Goal: Task Accomplishment & Management: Use online tool/utility

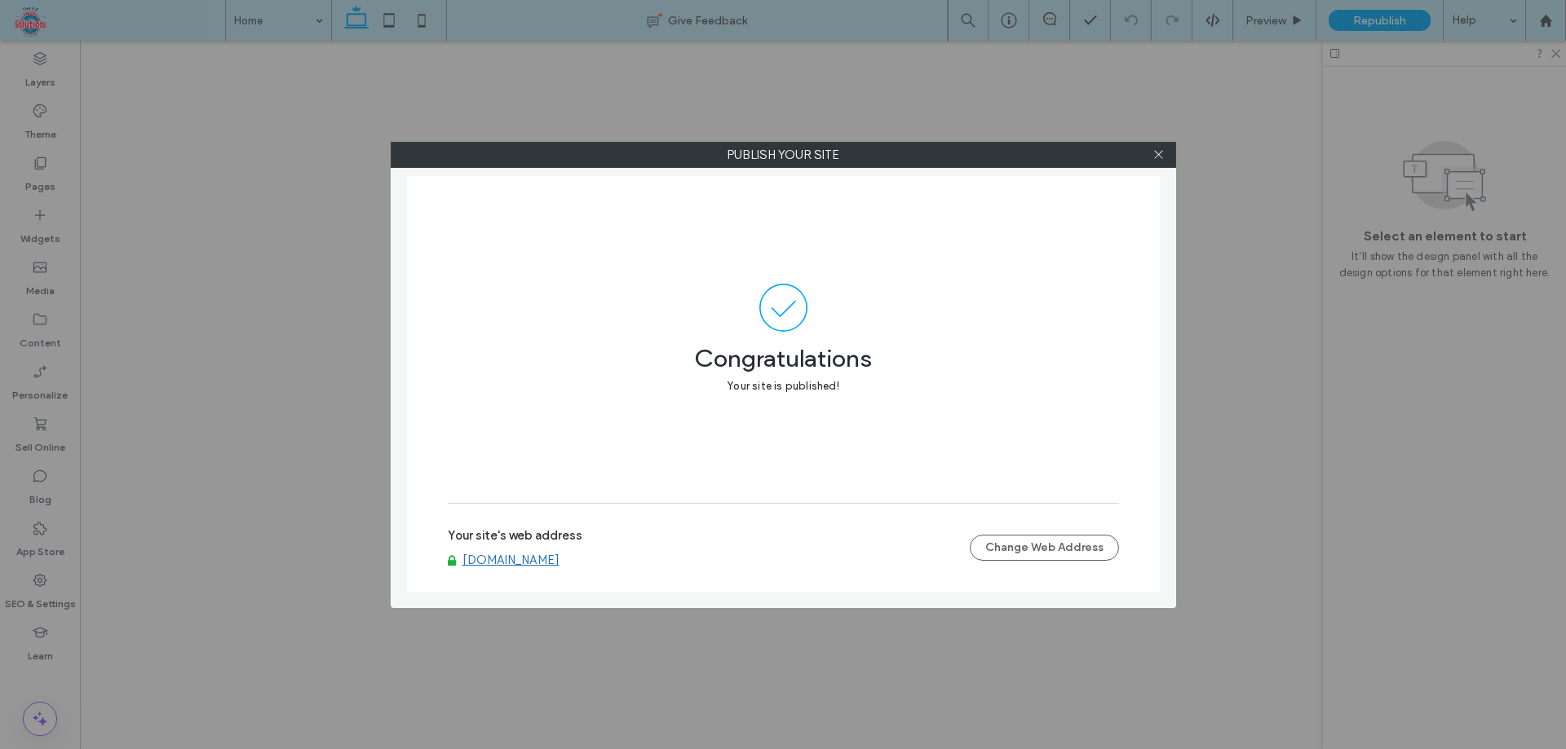
click at [1156, 153] on icon at bounding box center [1158, 154] width 12 height 12
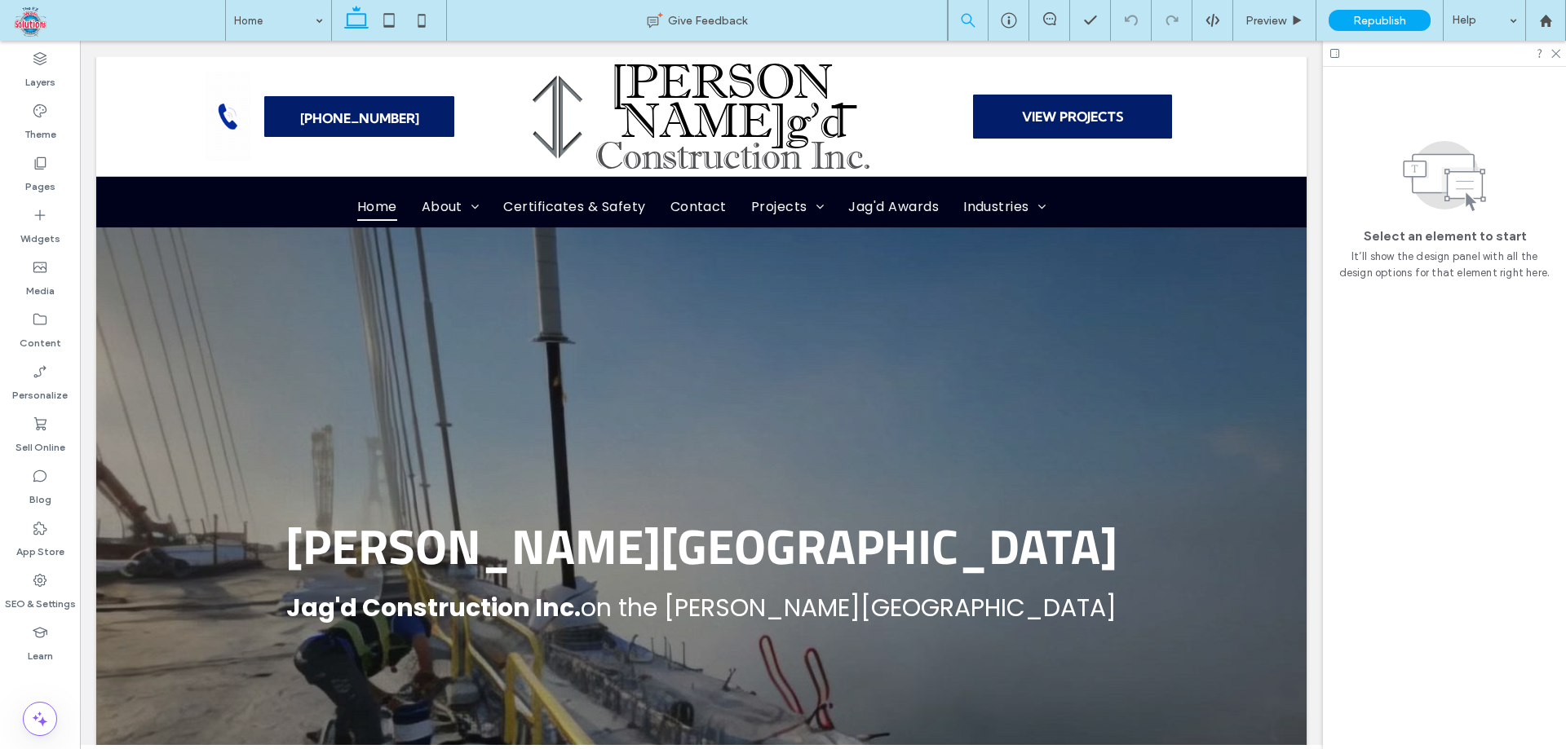
scroll to position [93569, 0]
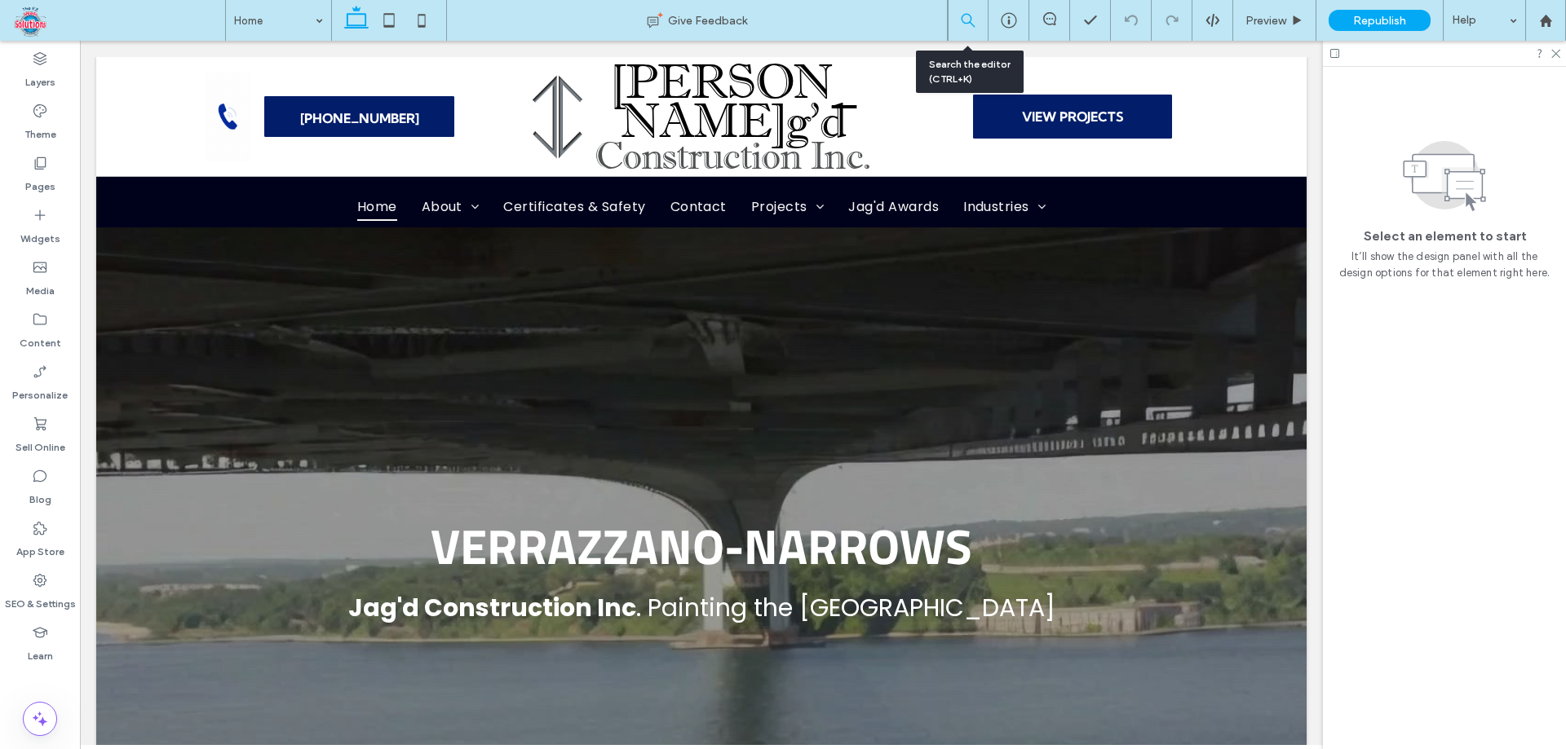
click at [970, 14] on icon at bounding box center [968, 20] width 15 height 15
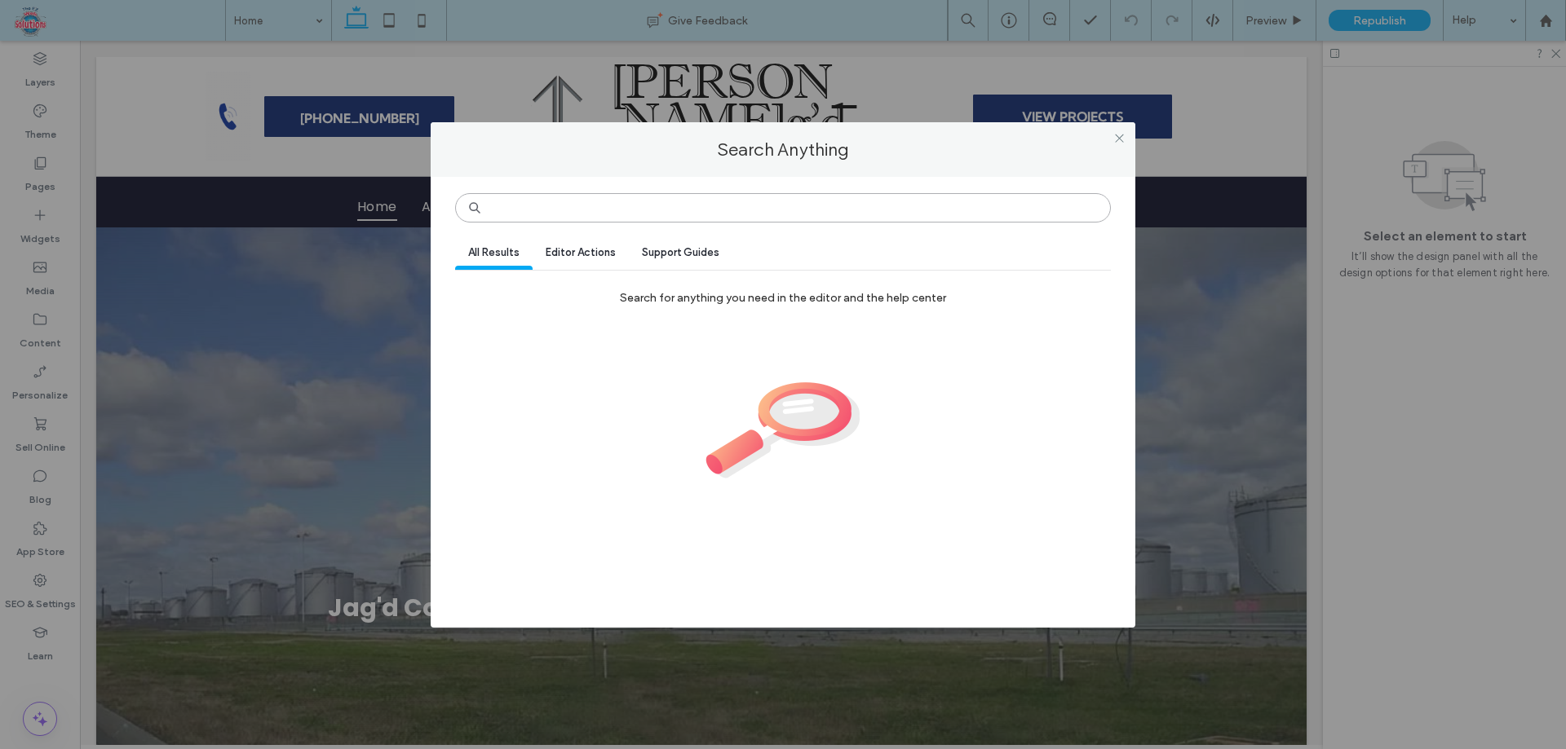
click at [722, 216] on input at bounding box center [783, 207] width 656 height 29
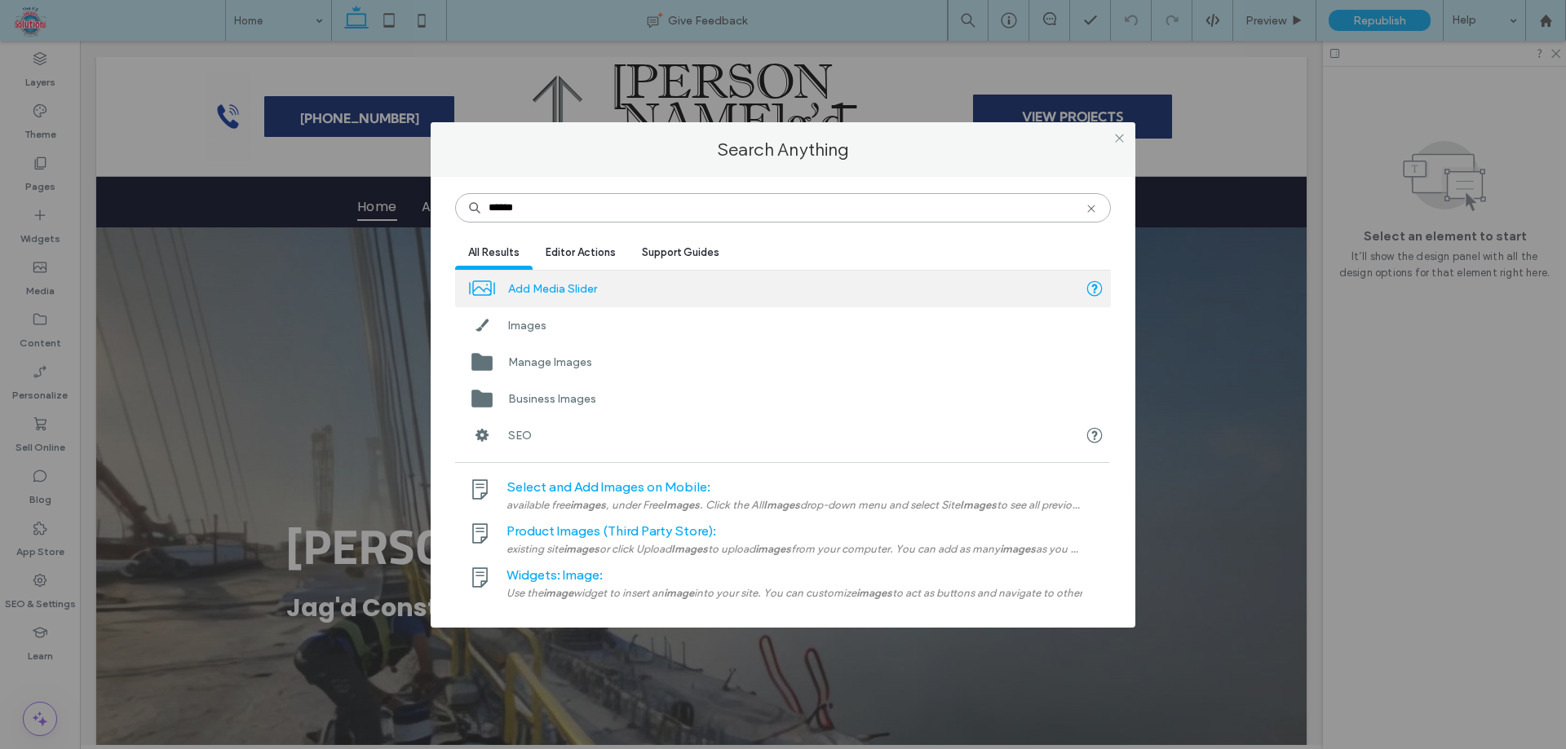
type input "******"
click at [743, 342] on div "Images" at bounding box center [783, 325] width 656 height 37
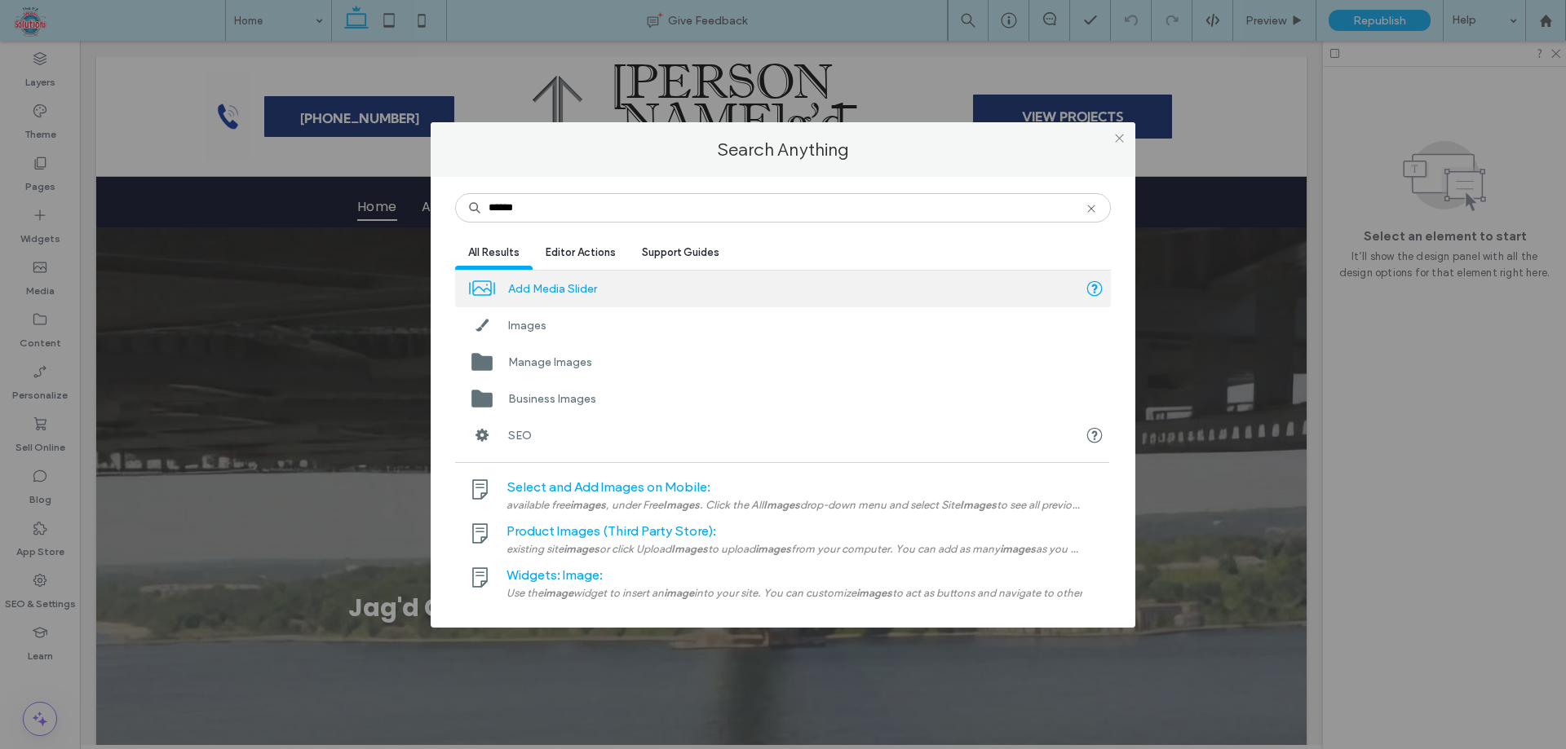
click at [536, 334] on label "Images" at bounding box center [527, 326] width 38 height 30
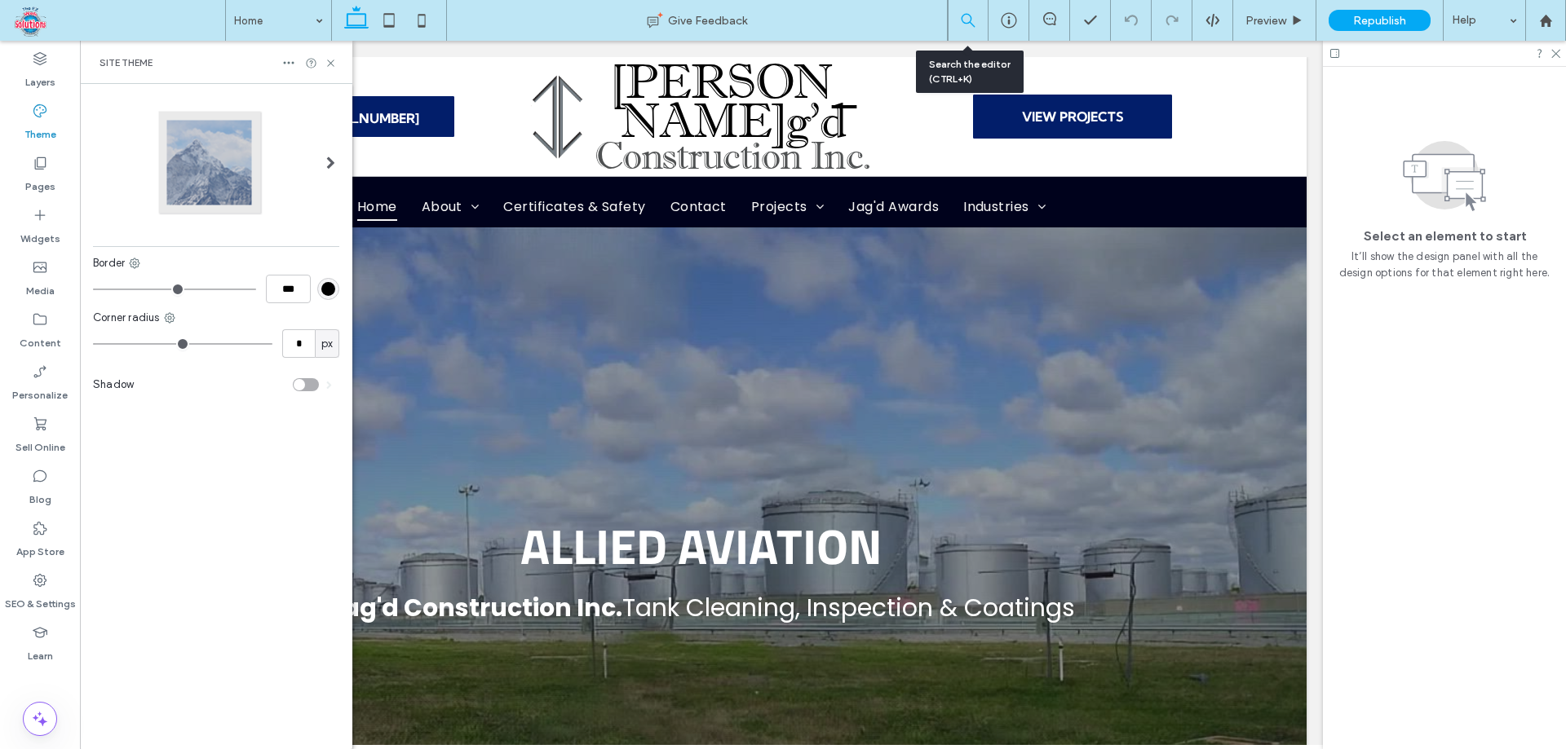
click at [965, 15] on use at bounding box center [969, 21] width 18 height 18
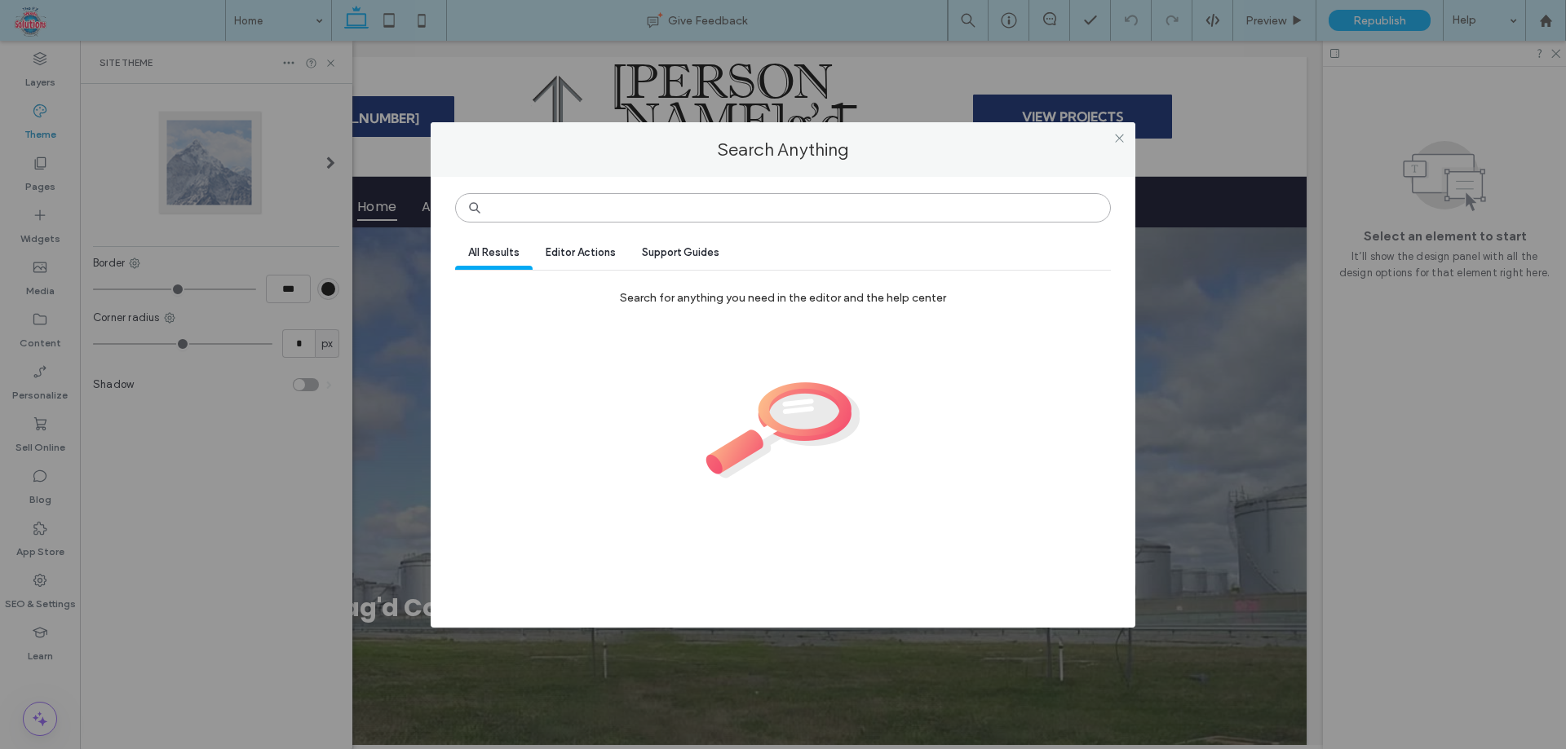
click at [706, 207] on input at bounding box center [783, 207] width 656 height 29
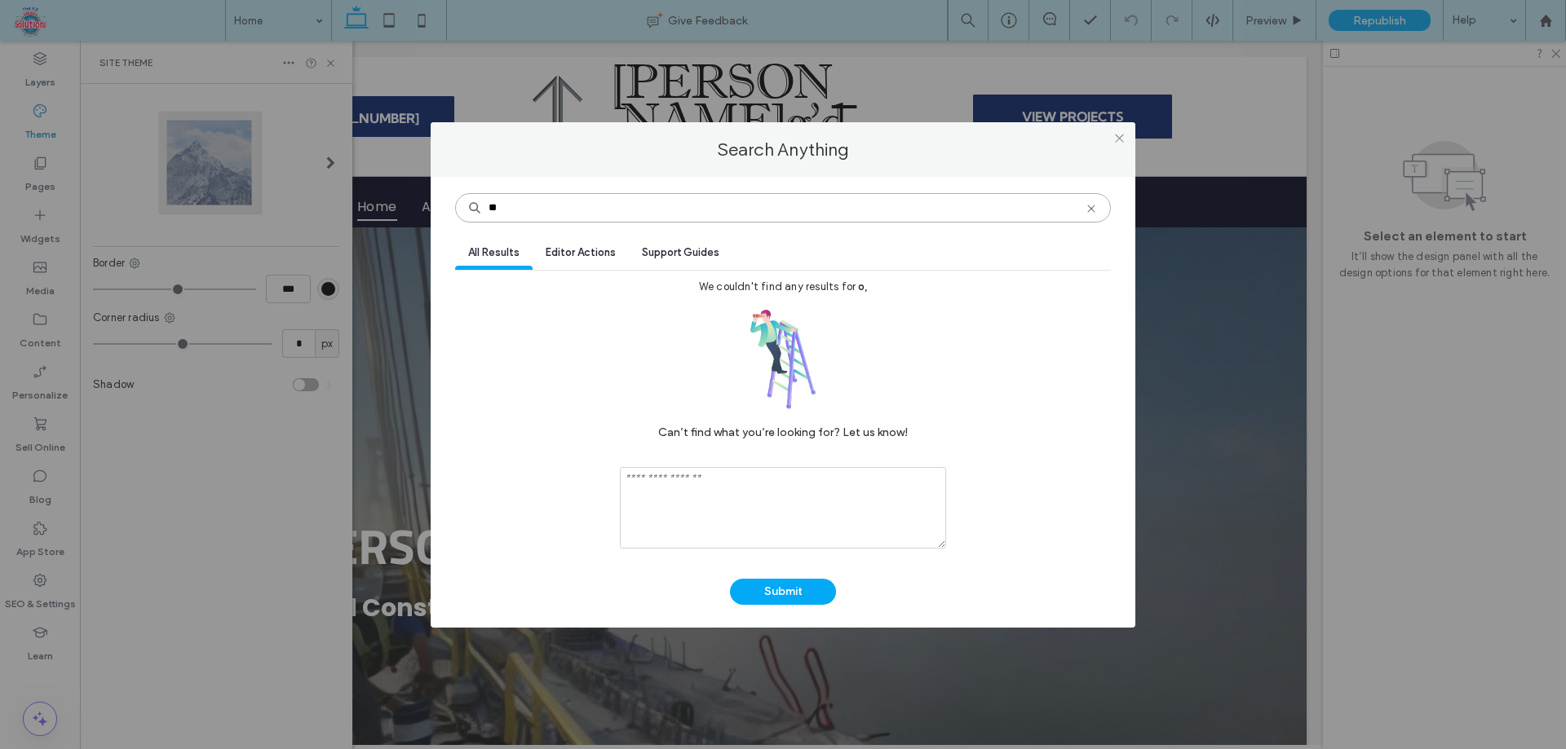
type input "*"
type input "******"
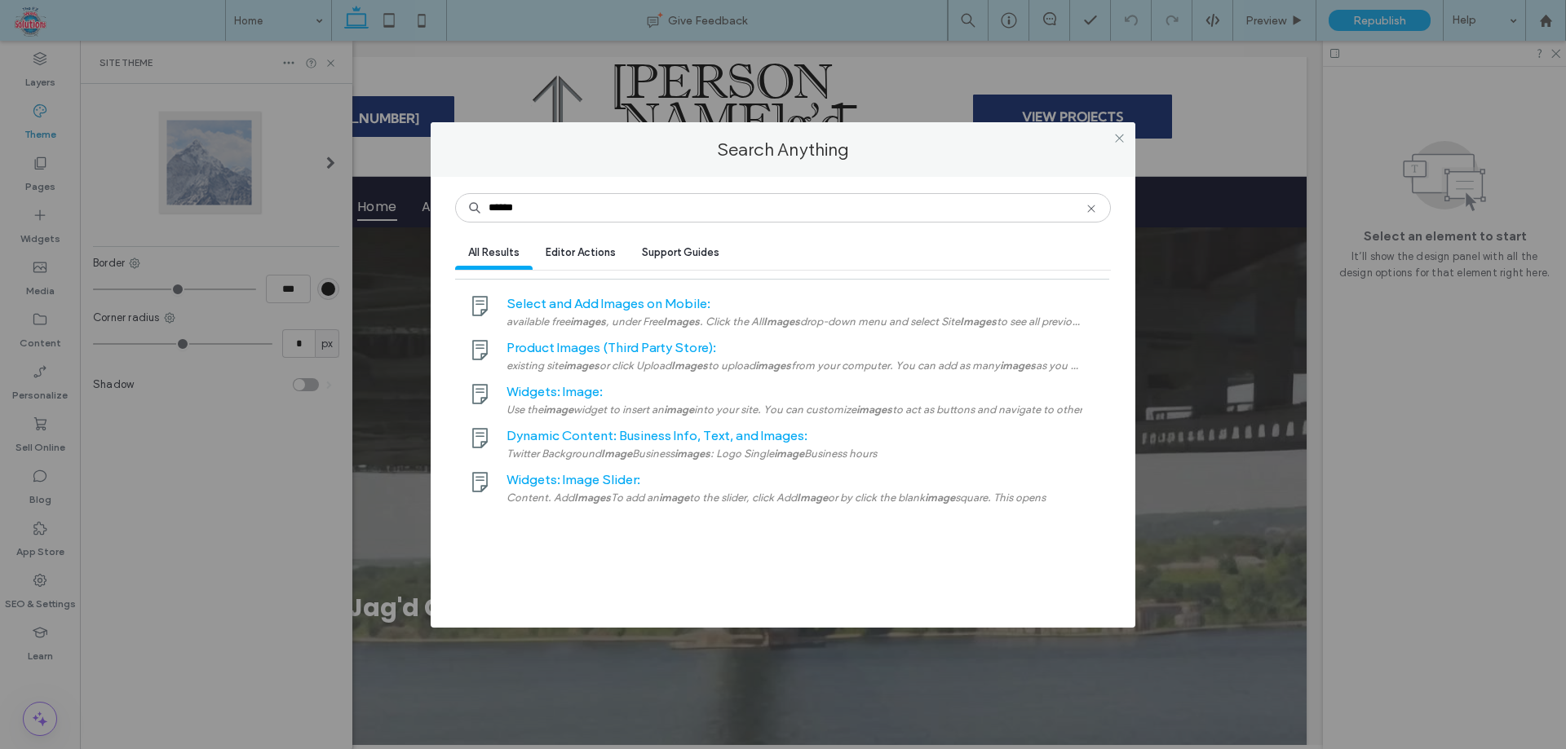
click at [651, 312] on span "Select and Add Images on Mobile:" at bounding box center [608, 303] width 204 height 15
click at [1118, 134] on icon at bounding box center [1119, 138] width 12 height 12
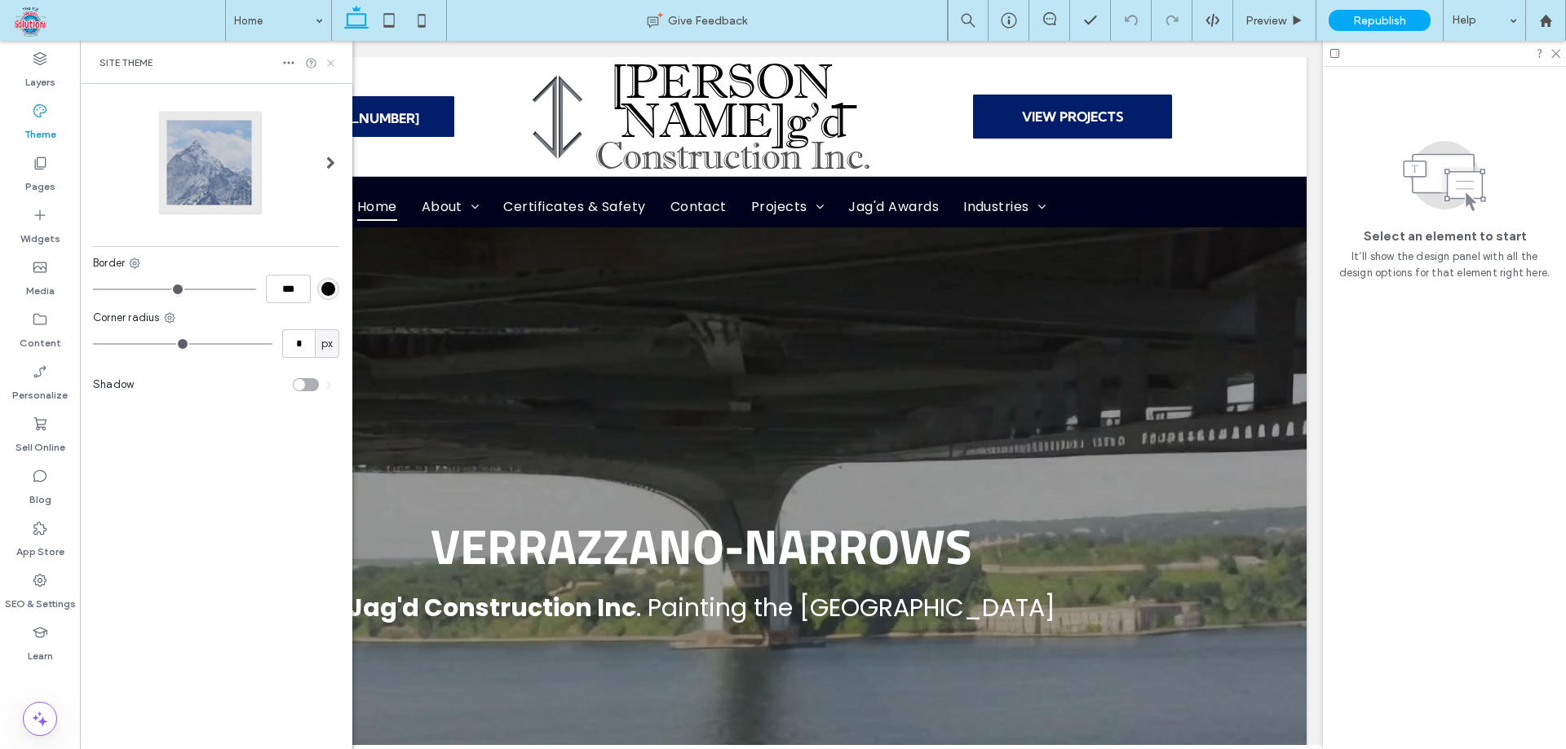
click at [327, 62] on icon at bounding box center [331, 63] width 12 height 12
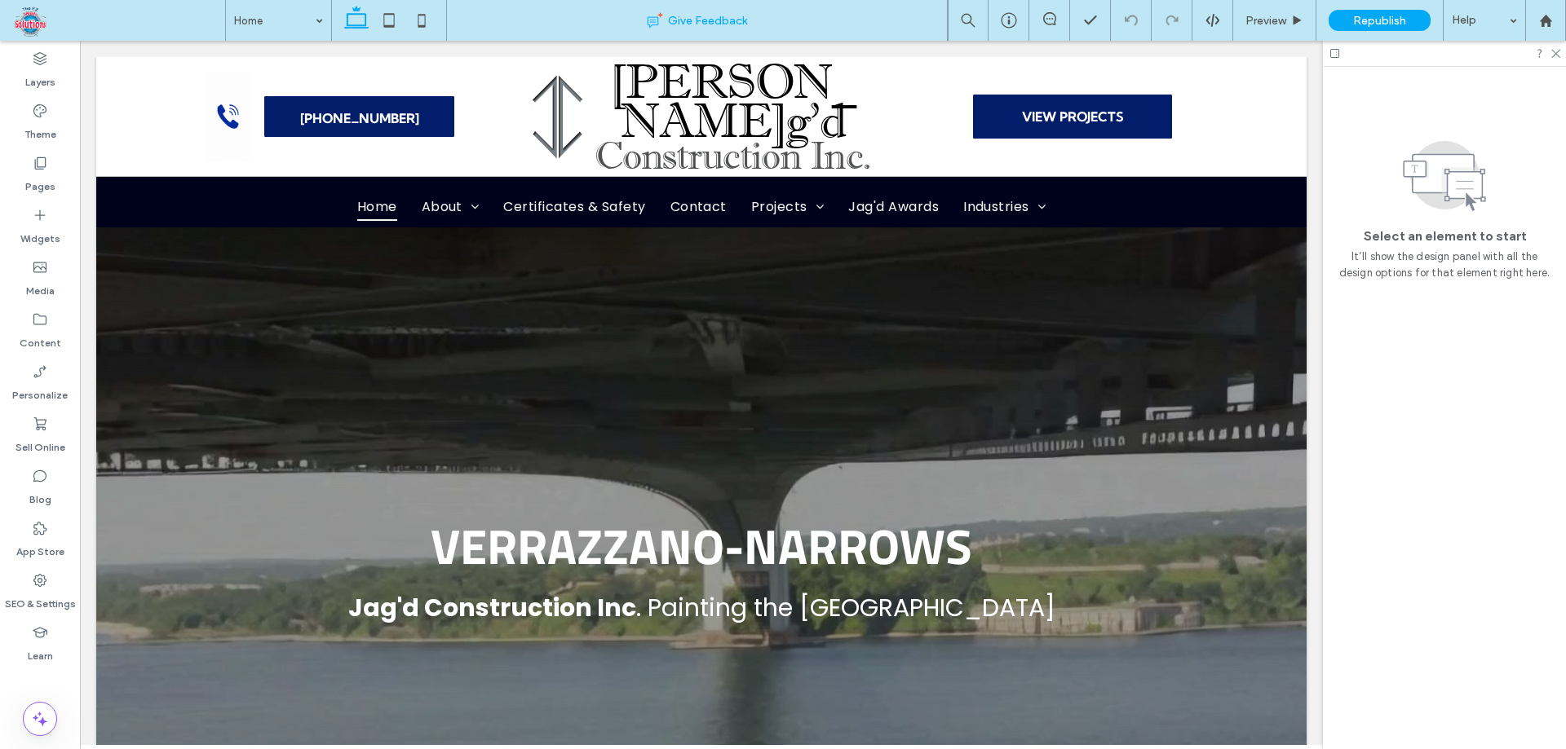
drag, startPoint x: 96, startPoint y: 1, endPoint x: 486, endPoint y: 5, distance: 389.8
click at [486, 5] on div "Give Feedback" at bounding box center [697, 20] width 501 height 41
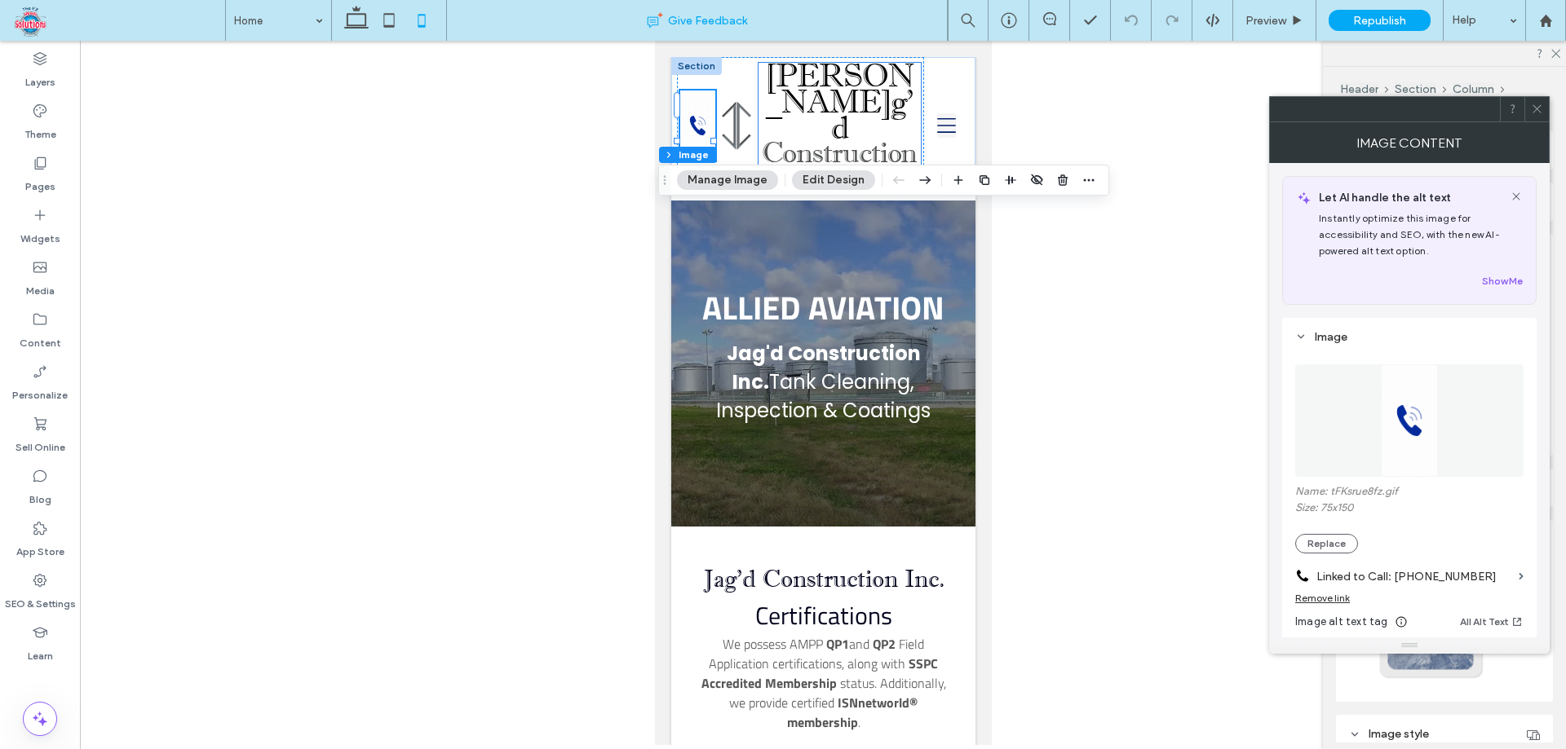
scroll to position [93569, 0]
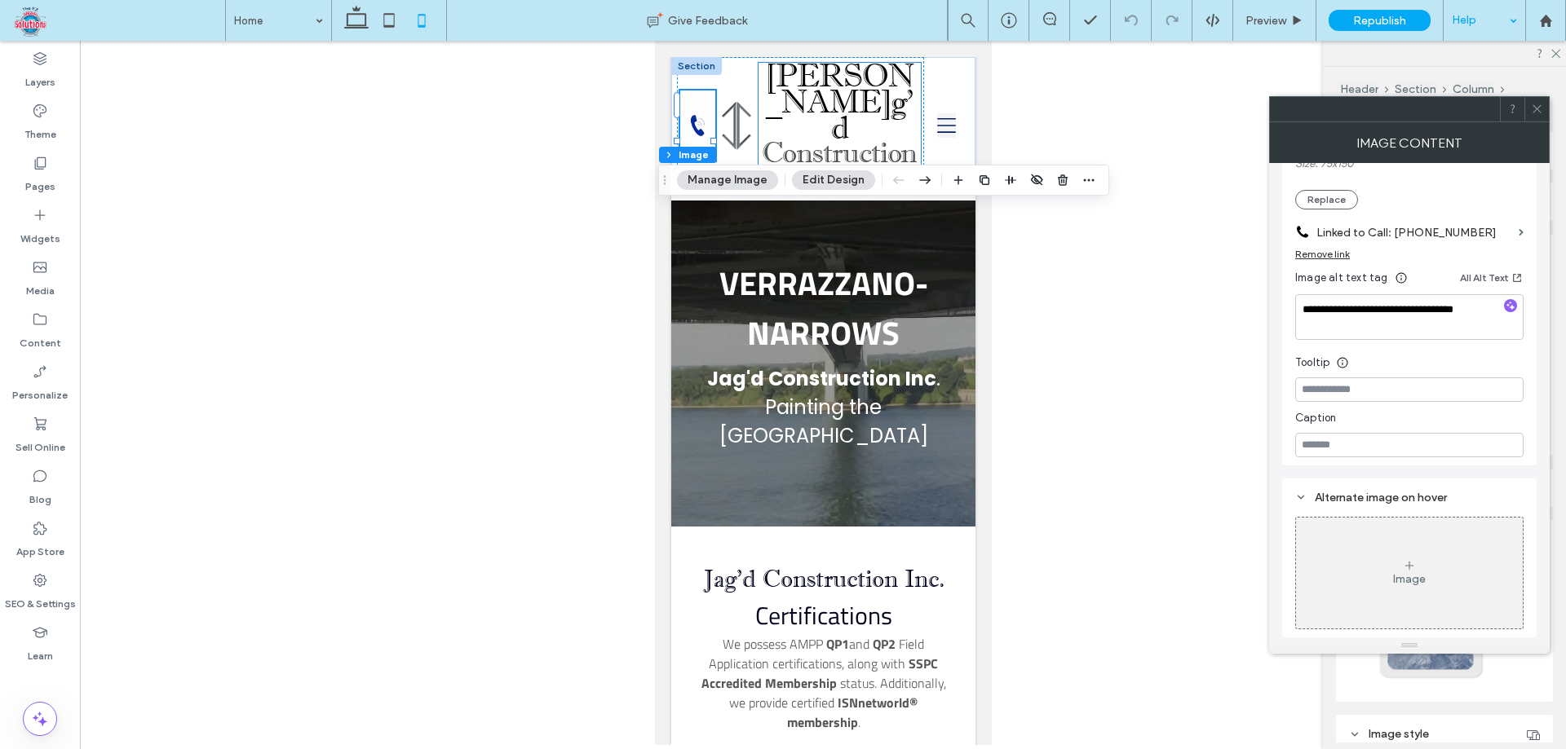
click at [1456, 18] on div "Help" at bounding box center [1484, 20] width 82 height 41
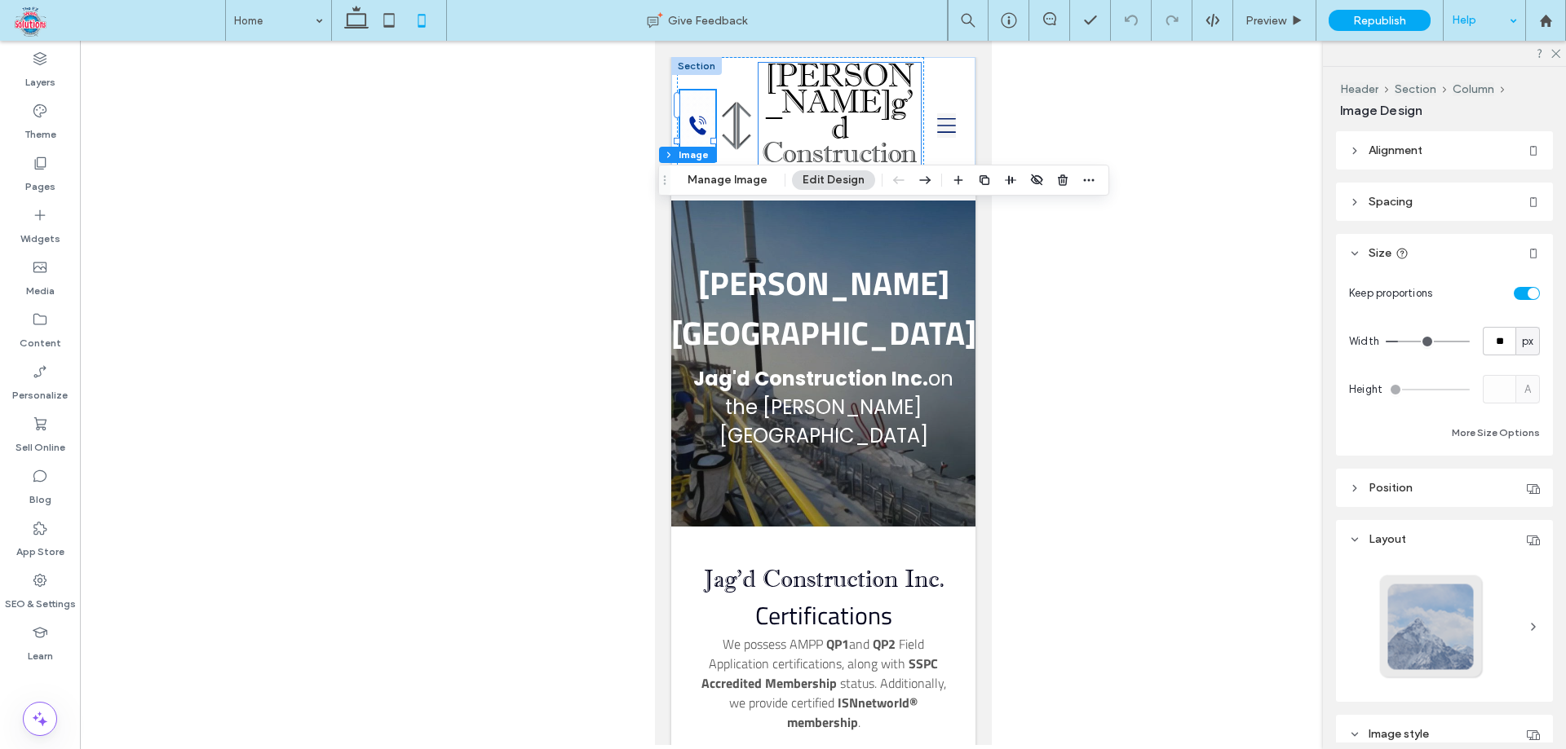
click at [1505, 26] on div "Help" at bounding box center [1484, 20] width 82 height 41
click at [1505, 24] on div "Help" at bounding box center [1484, 20] width 82 height 41
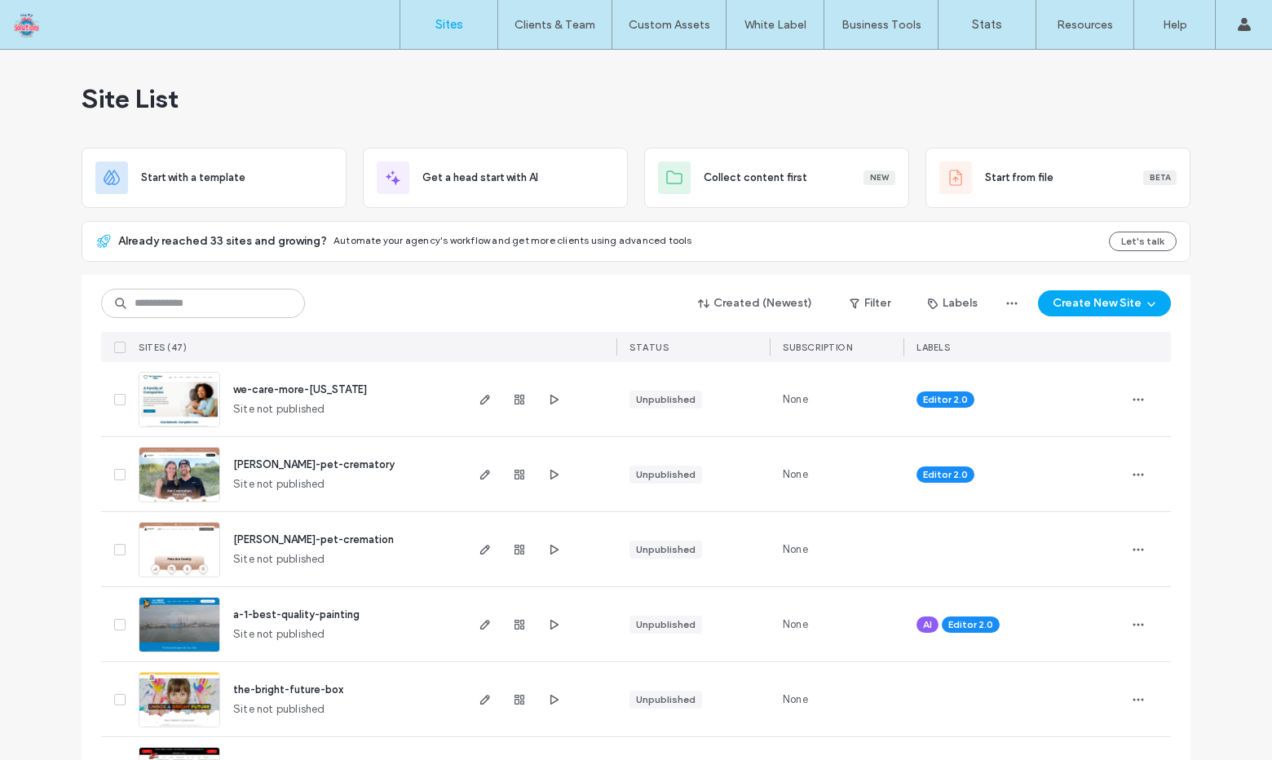
scroll to position [93559, 0]
click at [221, 294] on input at bounding box center [203, 303] width 204 height 29
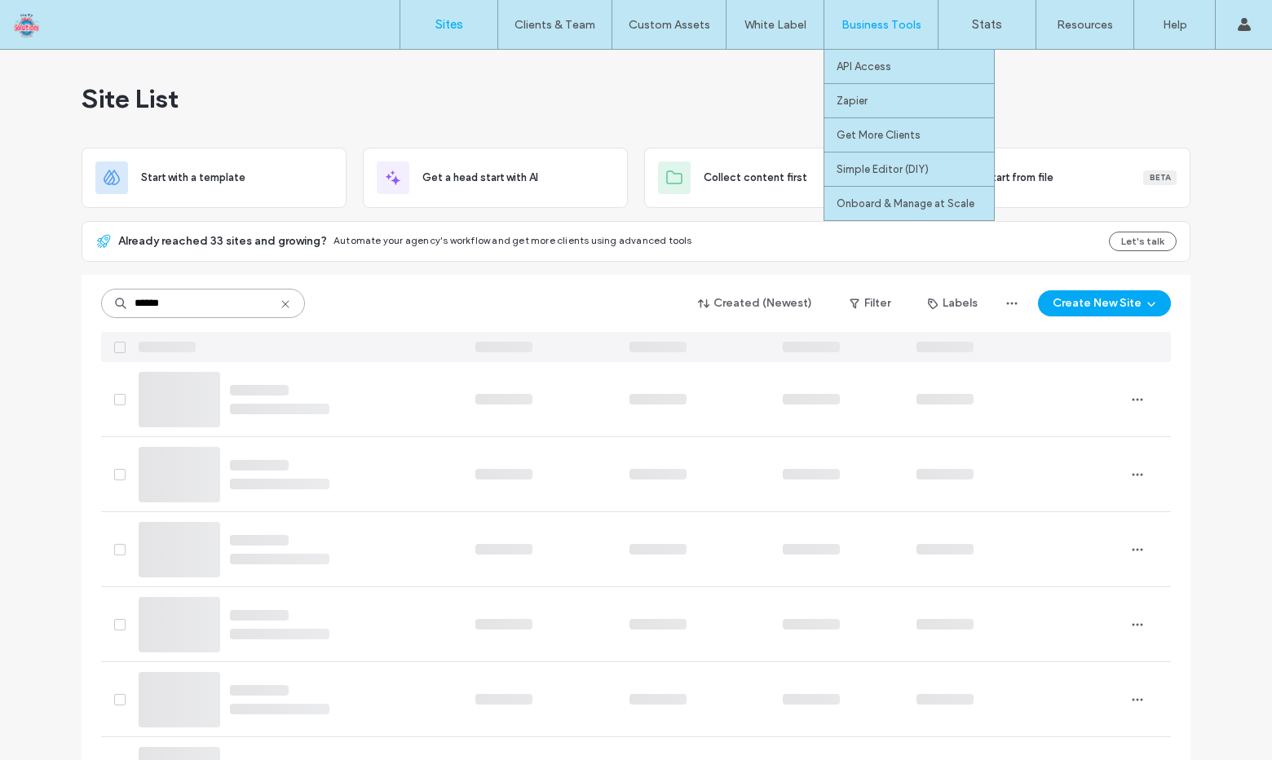
type input "******"
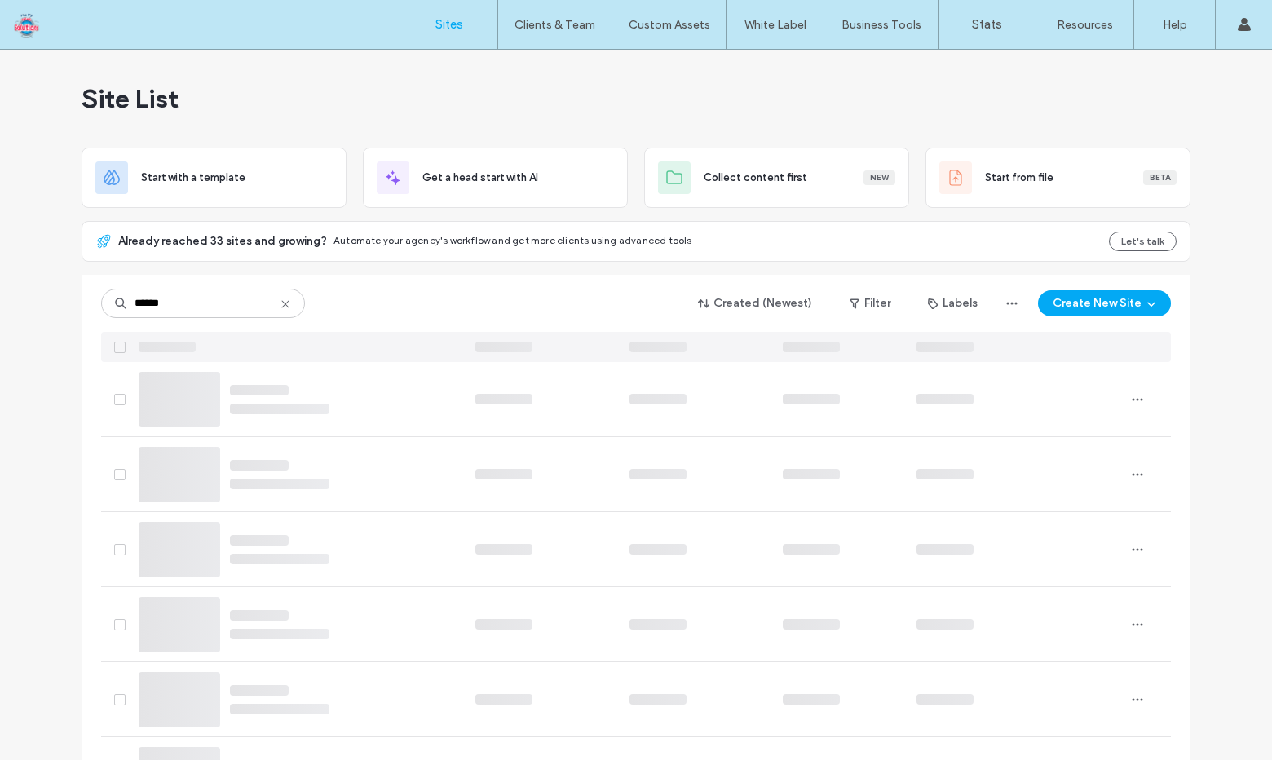
click at [400, 307] on div "****** Created (Newest) Filter Labels Create New Site" at bounding box center [636, 303] width 1070 height 31
click at [279, 305] on icon at bounding box center [285, 304] width 13 height 13
click at [437, 23] on label "Sites" at bounding box center [449, 24] width 28 height 15
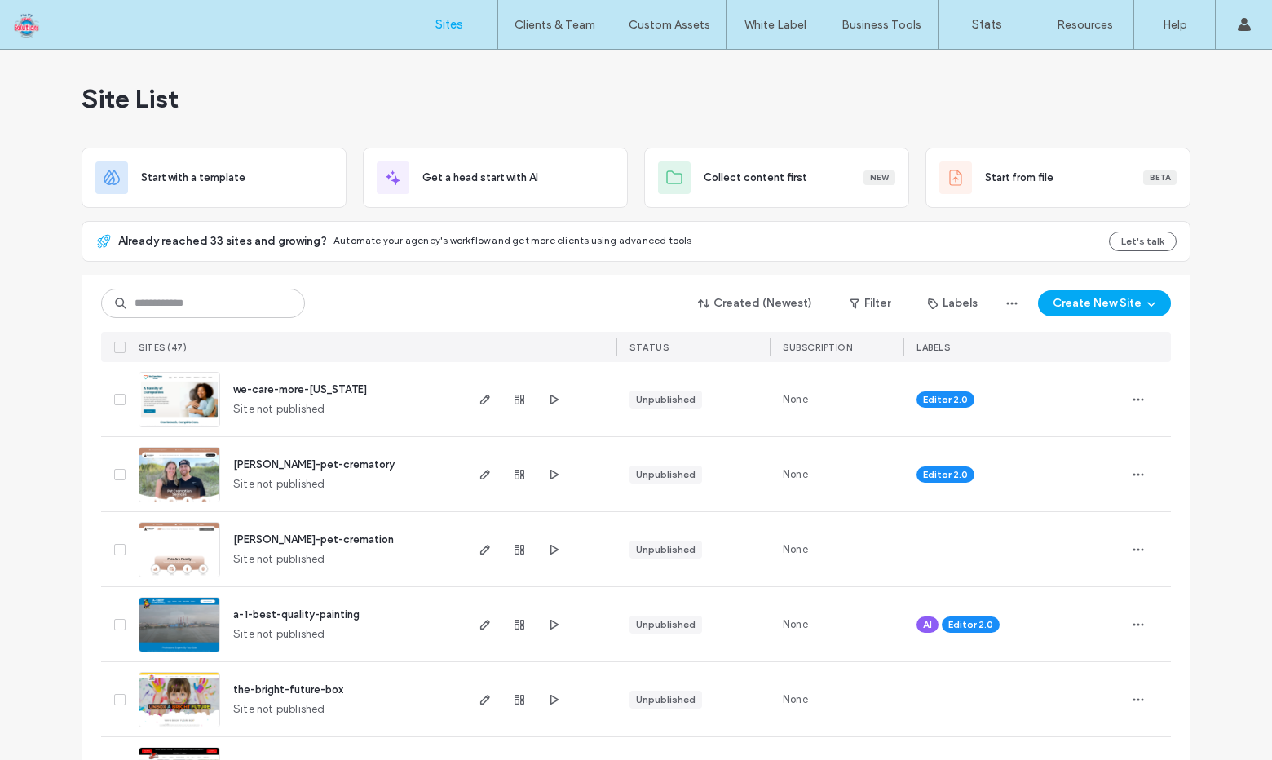
scroll to position [93559, 0]
click at [237, 302] on input at bounding box center [203, 303] width 204 height 29
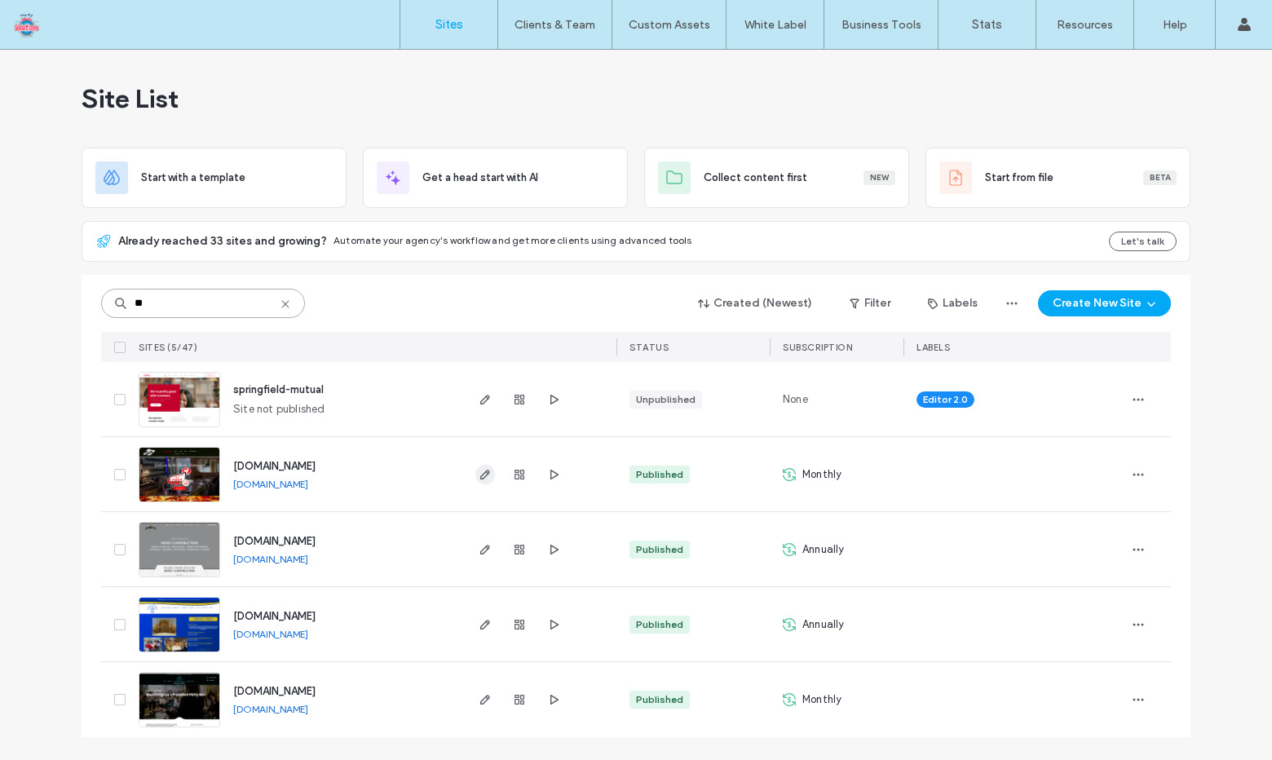
type input "**"
click at [482, 479] on icon "button" at bounding box center [485, 474] width 13 height 13
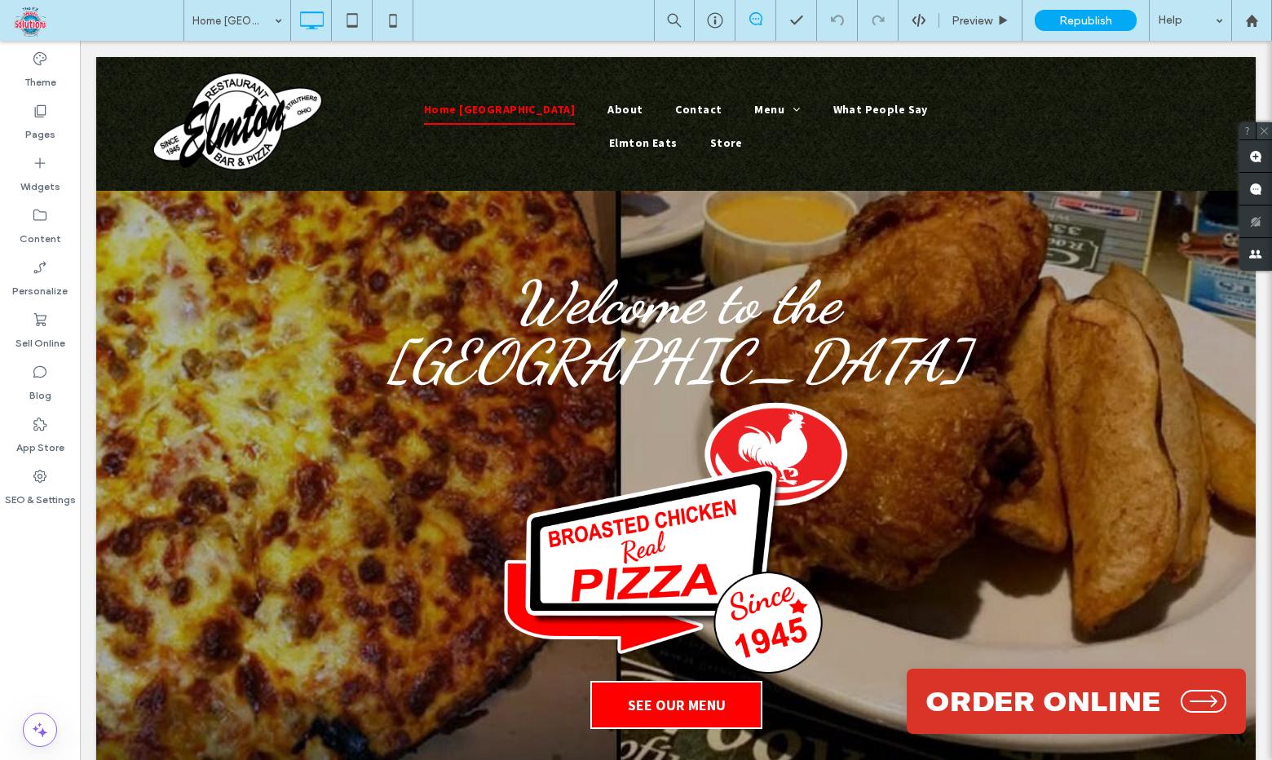
click at [1262, 132] on icon at bounding box center [1264, 131] width 11 height 11
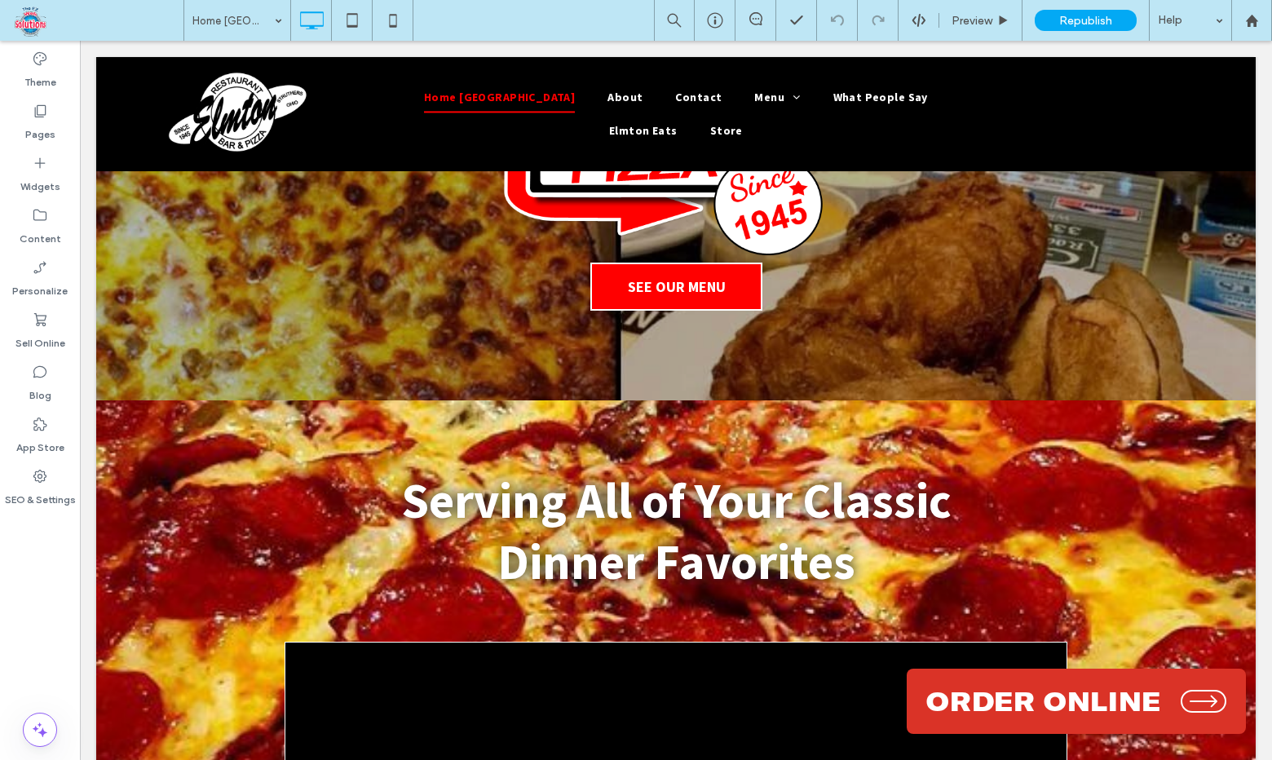
scroll to position [422, 0]
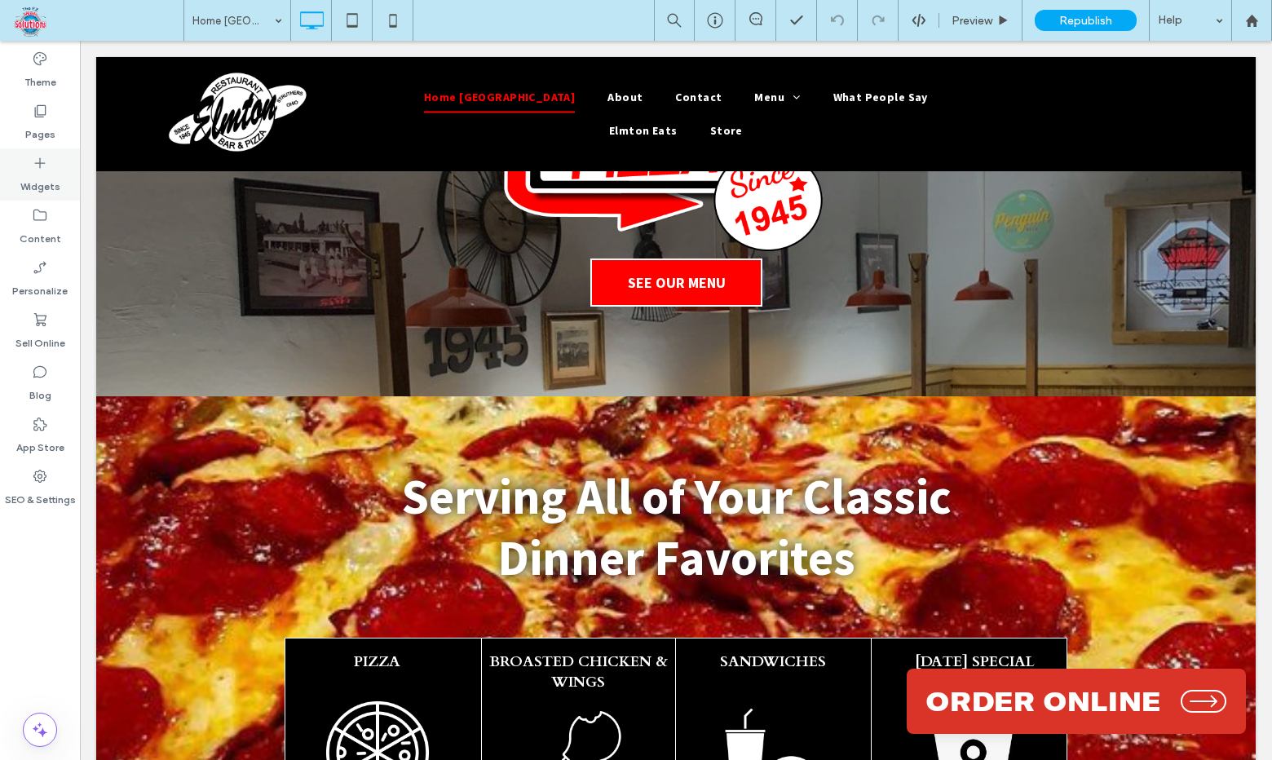
click at [42, 172] on label "Widgets" at bounding box center [40, 182] width 40 height 23
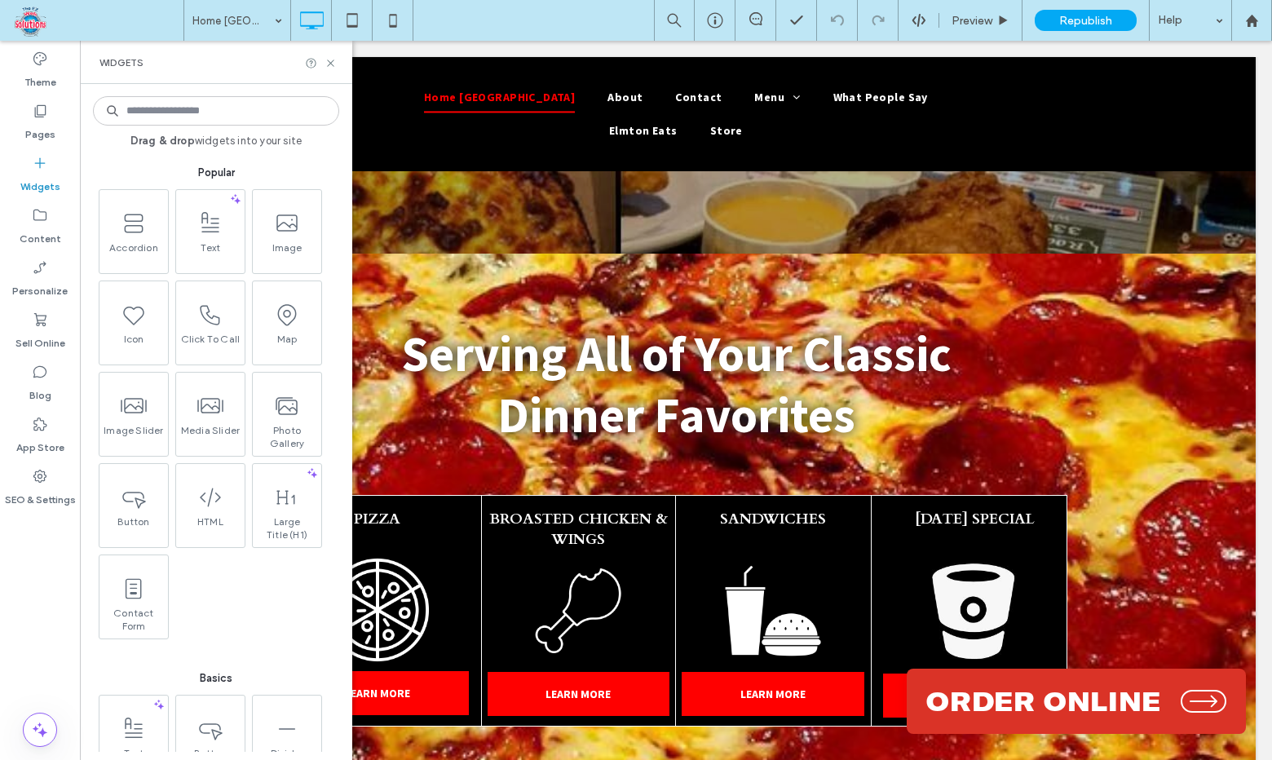
scroll to position [561, 0]
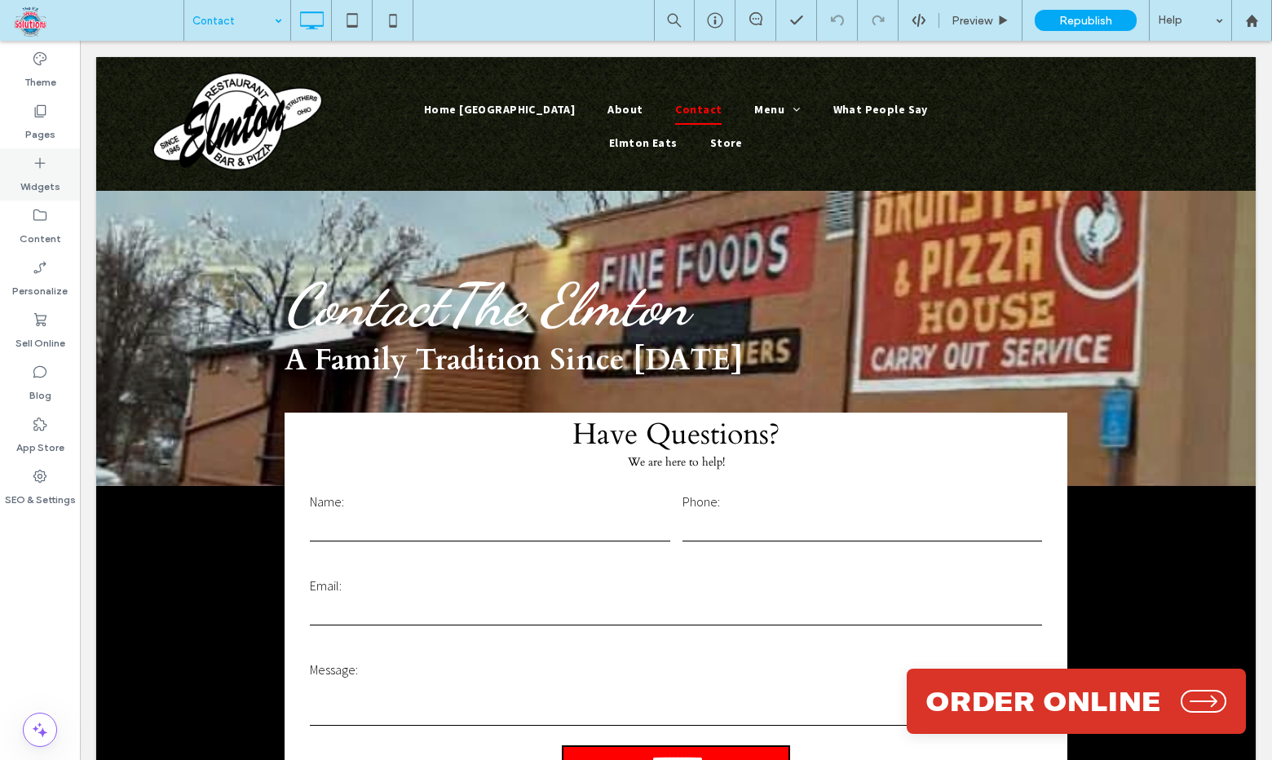
click at [62, 183] on div "Widgets" at bounding box center [40, 174] width 80 height 52
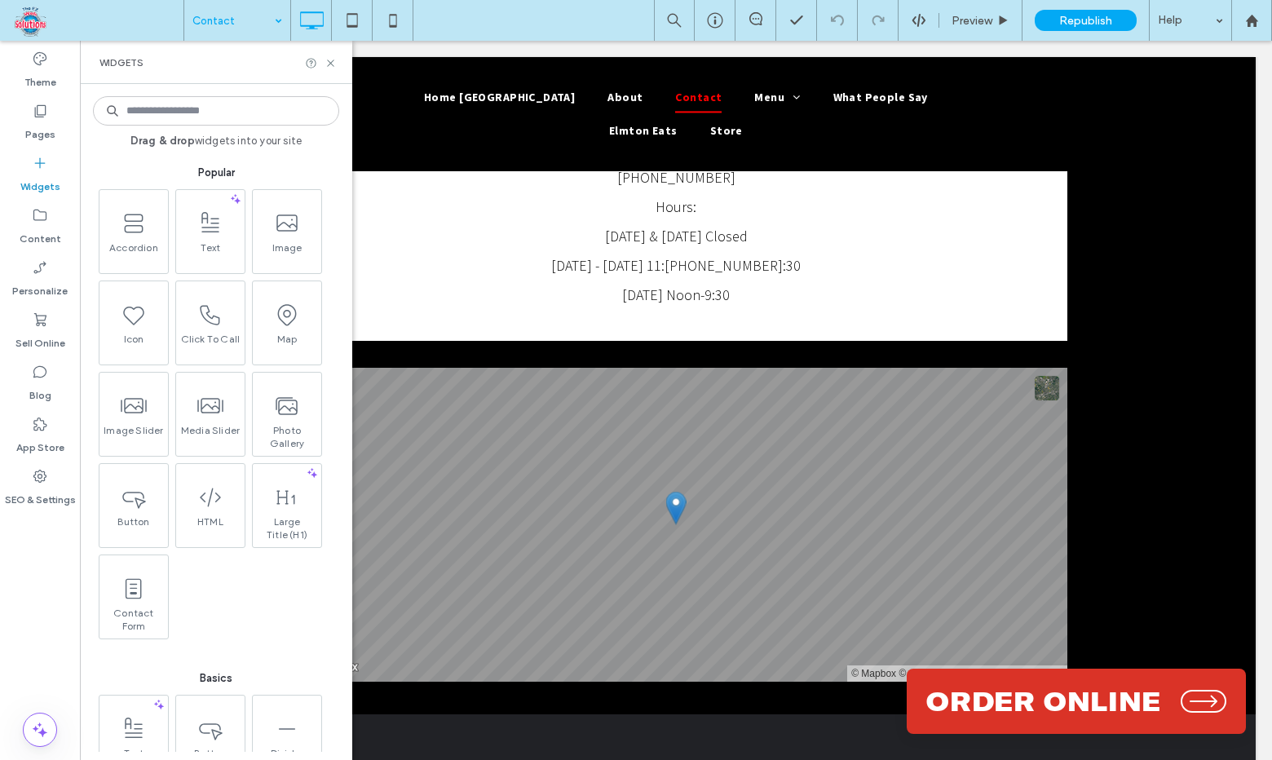
scroll to position [714, 0]
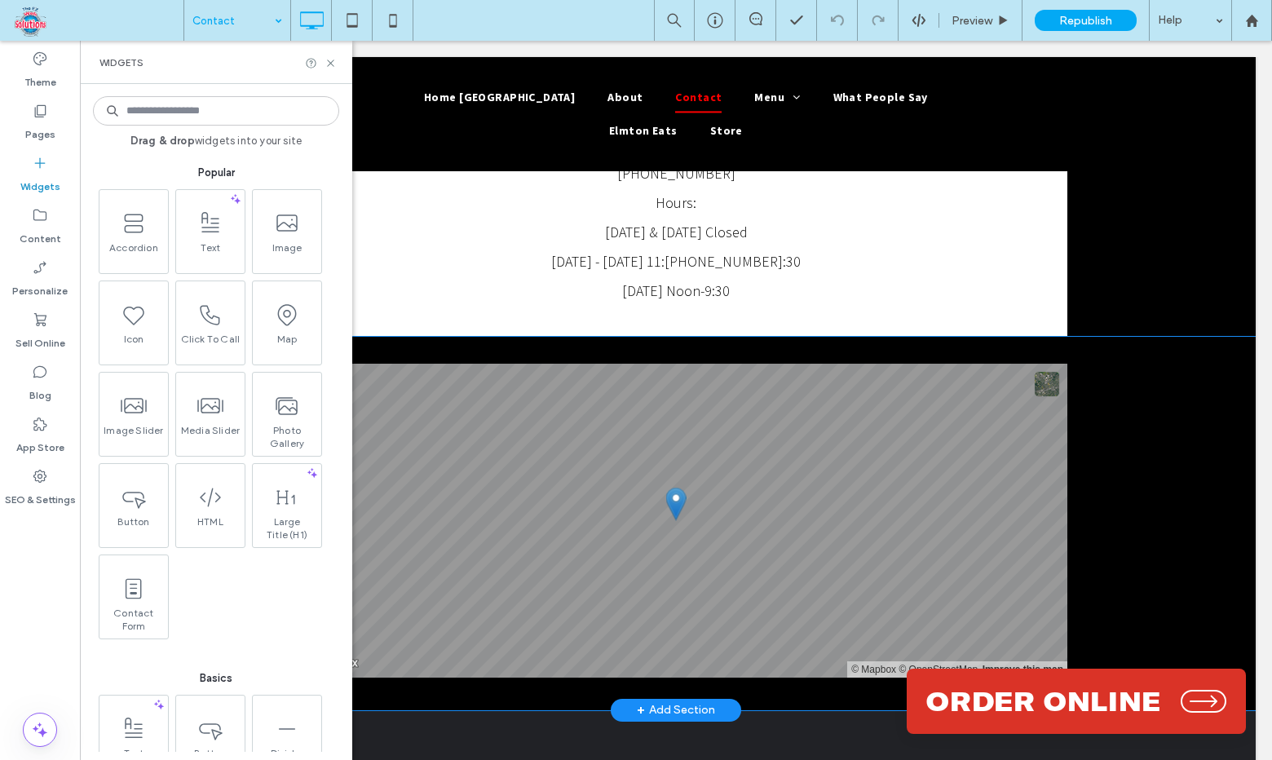
click at [695, 711] on div "+ Add Section" at bounding box center [676, 710] width 78 height 18
